Goal: Check status: Check status

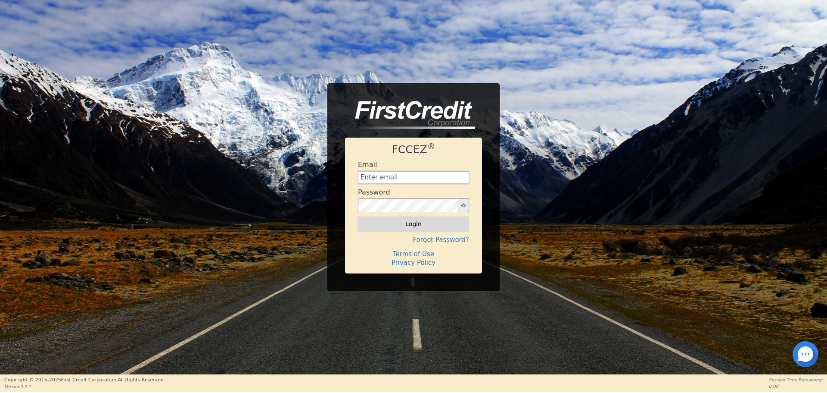
type input "[EMAIL_ADDRESS][DOMAIN_NAME]"
click at [391, 226] on button "Login" at bounding box center [413, 223] width 111 height 15
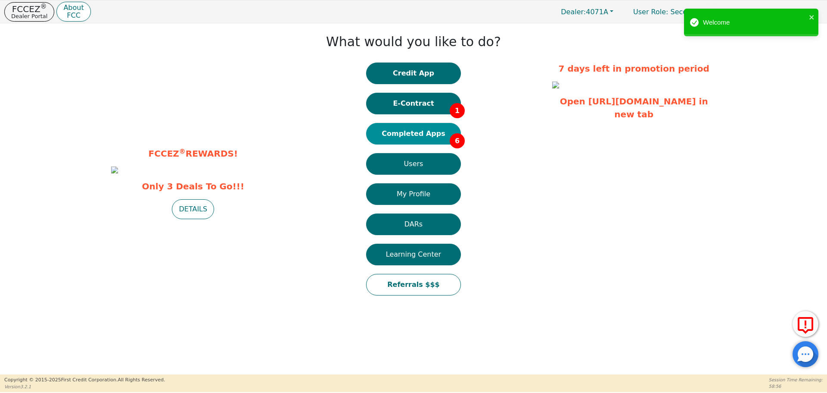
click at [406, 137] on button "Completed Apps 6" at bounding box center [413, 134] width 95 height 22
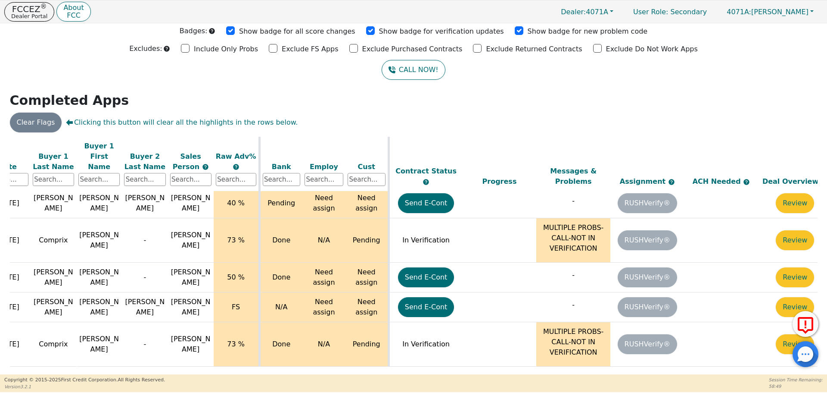
scroll to position [53, 137]
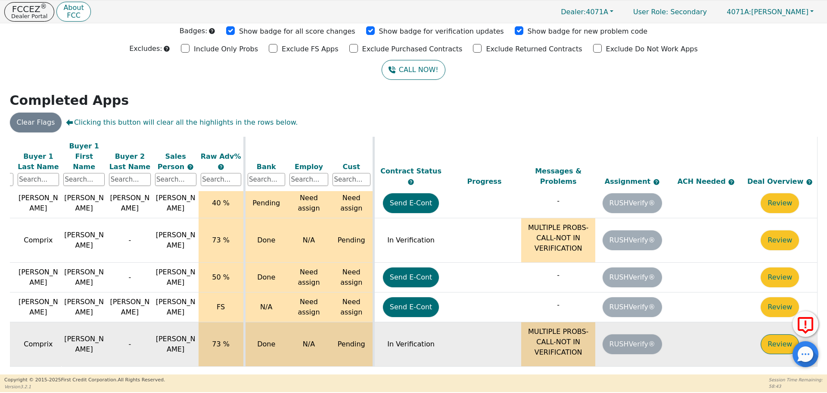
click at [771, 334] on button "Review" at bounding box center [780, 344] width 38 height 20
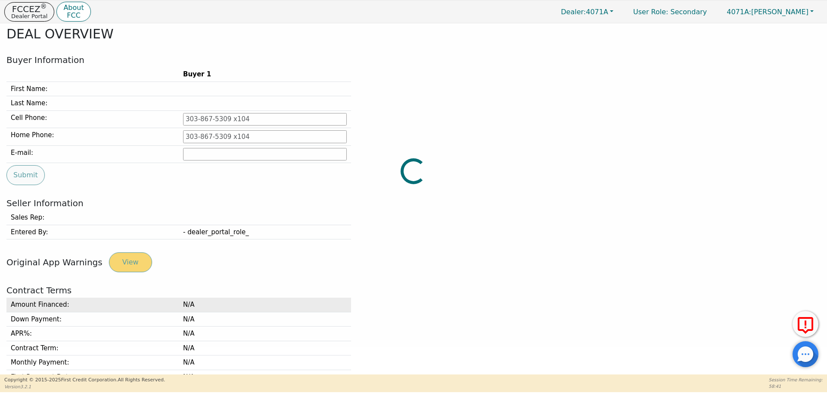
type input "[PHONE_NUMBER]"
type input "[EMAIL_ADDRESS][DOMAIN_NAME]"
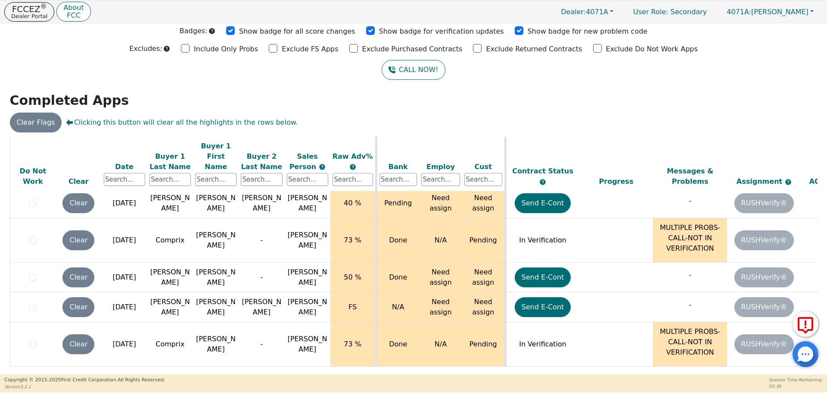
scroll to position [53, 137]
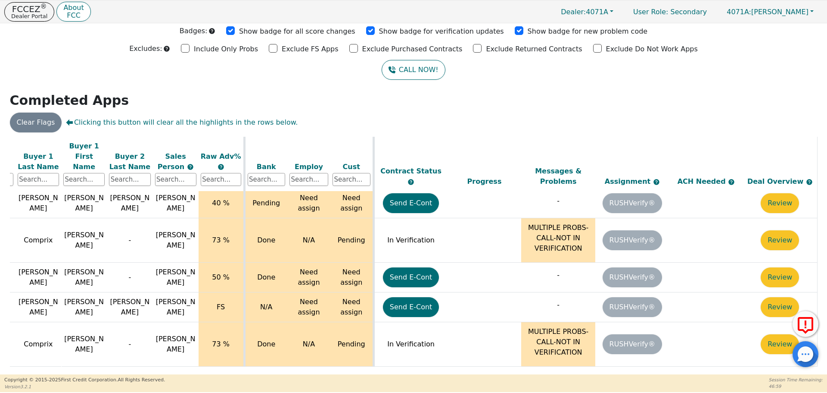
click at [696, 84] on div "Back Badges: Show badge for all score changes Show badge for verification updat…" at bounding box center [413, 171] width 827 height 351
